Goal: Information Seeking & Learning: Check status

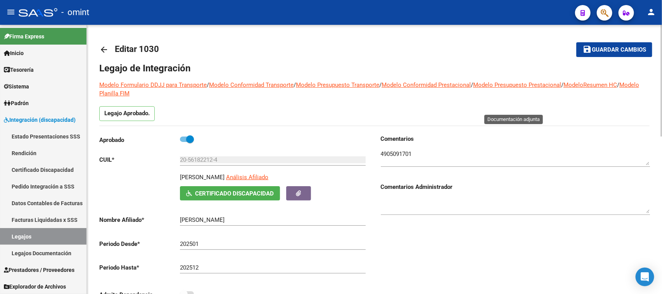
scroll to position [2, 0]
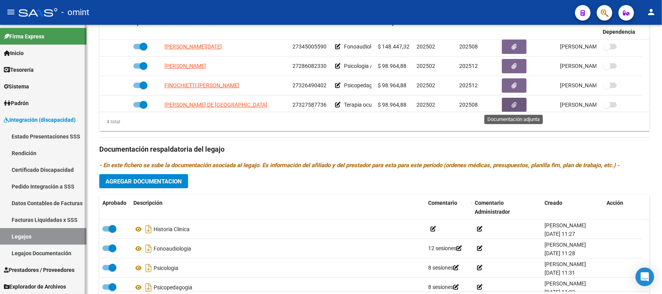
click at [55, 222] on link "Facturas Liquidadas x SSS" at bounding box center [43, 219] width 86 height 17
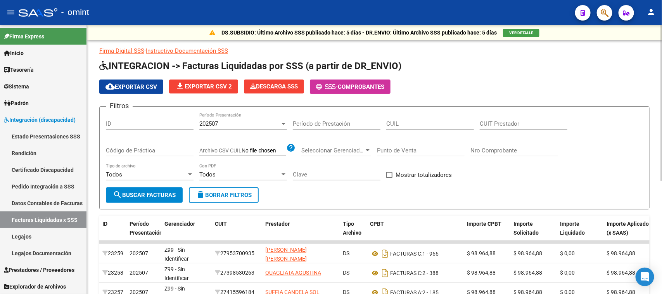
click at [500, 123] on input "CUIT Prestador" at bounding box center [524, 123] width 88 height 7
paste input "30-71240400-7"
click at [209, 126] on div "202507 Período Presentación" at bounding box center [243, 121] width 88 height 17
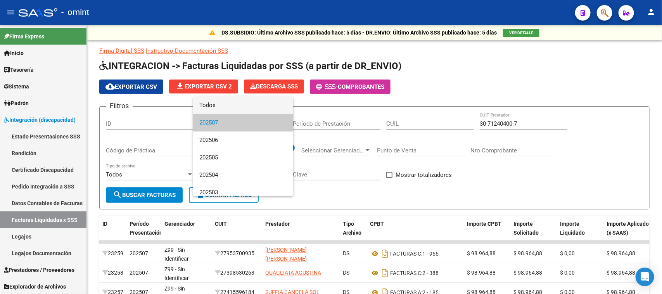
click at [216, 106] on span "Todos" at bounding box center [243, 105] width 88 height 17
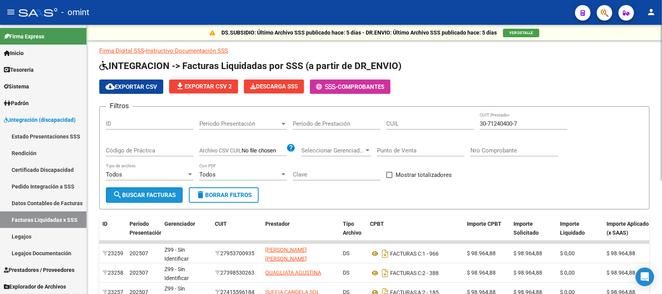
click at [169, 198] on button "search Buscar Facturas" at bounding box center [144, 195] width 77 height 16
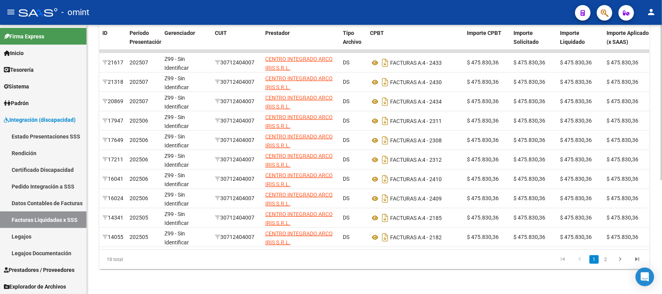
scroll to position [197, 0]
drag, startPoint x: 406, startPoint y: 253, endPoint x: 414, endPoint y: 252, distance: 7.8
click at [414, 252] on div "18 total 1 2" at bounding box center [374, 259] width 550 height 19
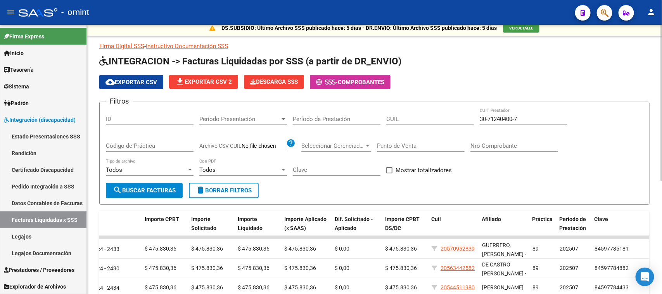
scroll to position [0, 0]
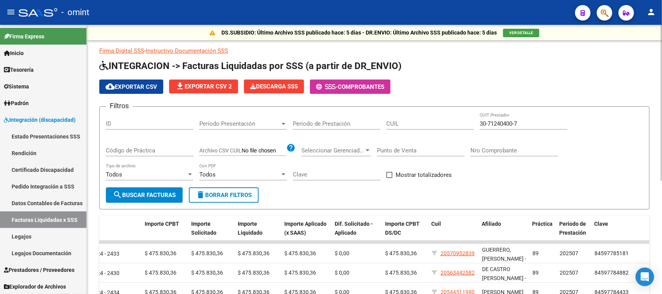
click at [158, 86] on button "cloud_download Exportar CSV" at bounding box center [131, 86] width 64 height 14
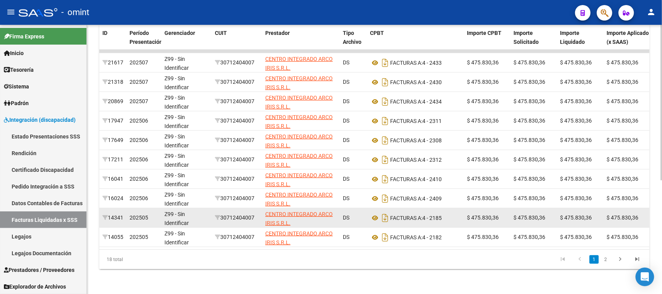
click at [252, 213] on div "30712404007" at bounding box center [237, 217] width 44 height 9
copy div "30712404007"
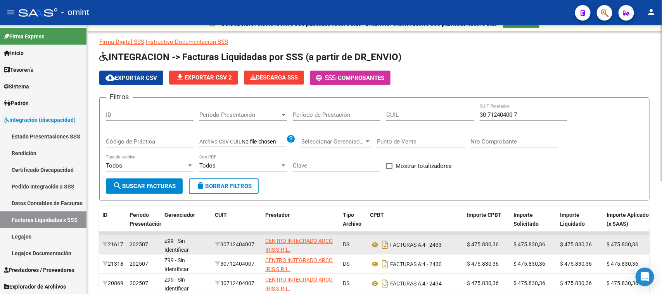
scroll to position [51, 0]
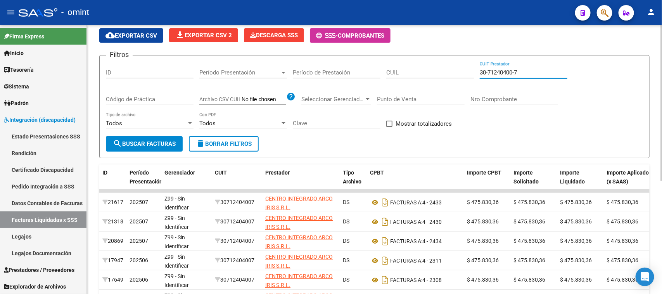
drag, startPoint x: 545, startPoint y: 74, endPoint x: 352, endPoint y: 88, distance: 194.0
click at [352, 88] on div "Filtros ID Período Presentación Período Presentación Período de Prestación CUIL…" at bounding box center [374, 99] width 537 height 74
paste input "634285-5"
type input "30-71634285-5"
click at [143, 136] on button "search Buscar Facturas" at bounding box center [144, 144] width 77 height 16
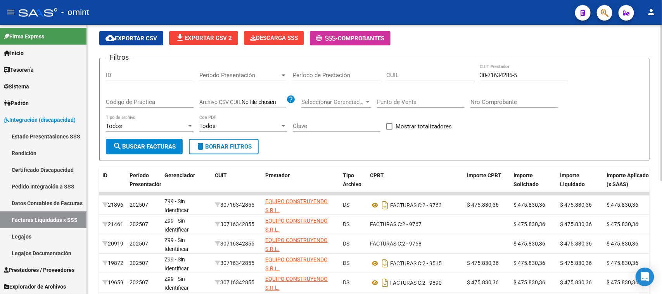
scroll to position [0, 0]
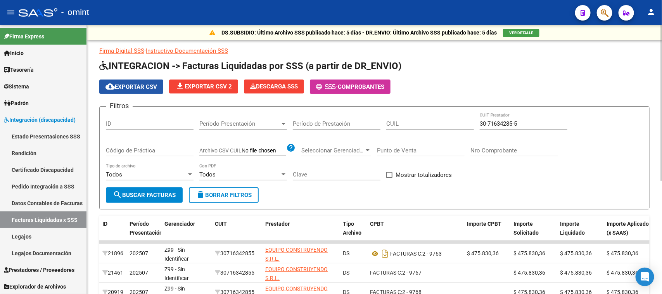
click at [154, 90] on button "cloud_download Exportar CSV" at bounding box center [131, 86] width 64 height 14
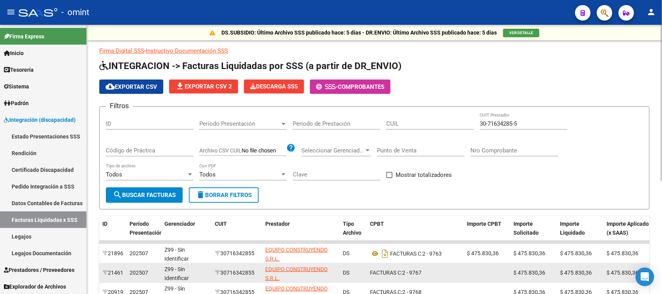
click at [240, 268] on div "30716342855" at bounding box center [237, 272] width 44 height 9
copy div "30716342855"
